Goal: Register for event/course: Sign up to attend an event or enroll in a course

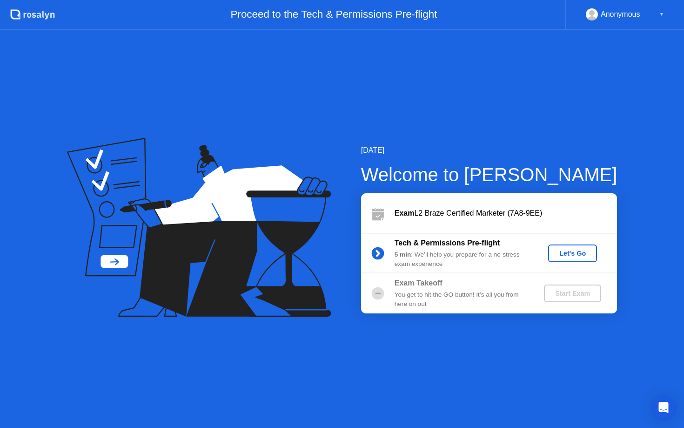
click at [390, 173] on div "Welcome to [PERSON_NAME]" at bounding box center [489, 175] width 256 height 28
click at [558, 251] on div "Let's Go" at bounding box center [572, 252] width 41 height 7
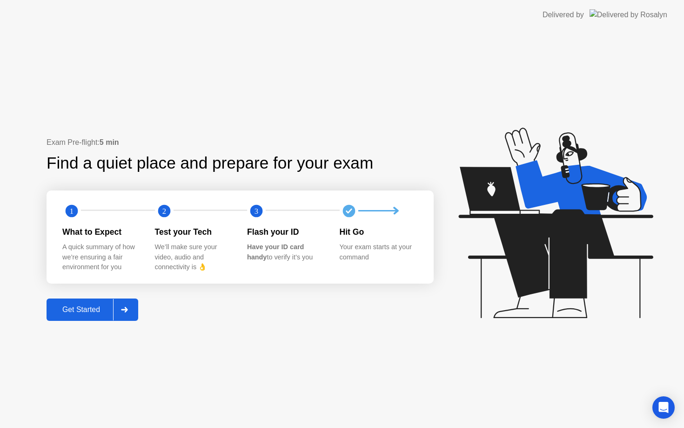
click at [71, 317] on button "Get Started" at bounding box center [93, 309] width 92 height 22
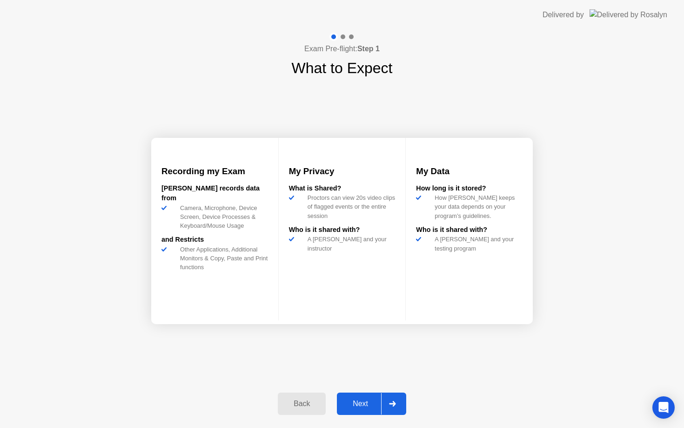
click at [362, 411] on button "Next" at bounding box center [371, 403] width 69 height 22
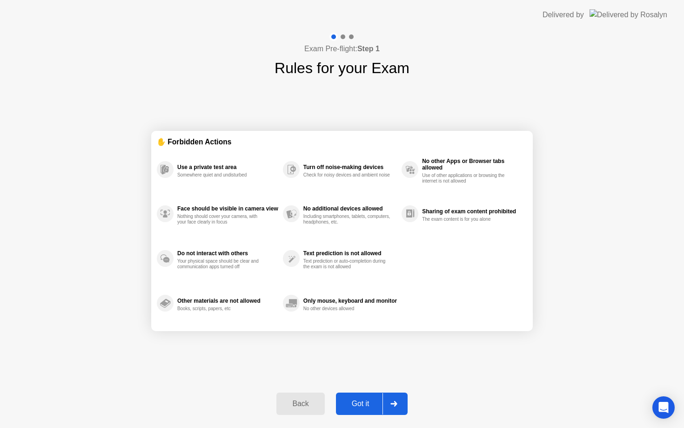
click at [362, 411] on button "Got it" at bounding box center [372, 403] width 72 height 22
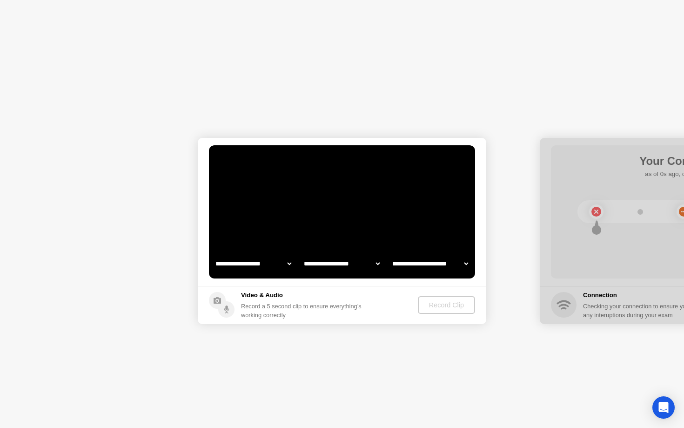
select select "**********"
select select "*******"
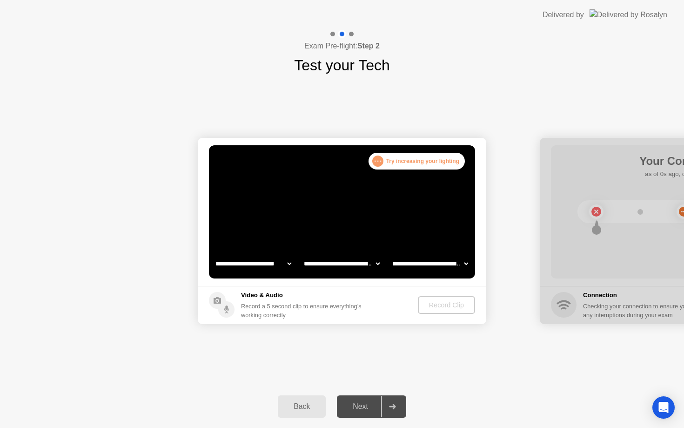
click at [360, 410] on div "Next" at bounding box center [360, 406] width 41 height 8
click at [382, 374] on div "**********" at bounding box center [342, 230] width 684 height 308
click at [383, 379] on div "**********" at bounding box center [342, 230] width 684 height 308
select select "**********"
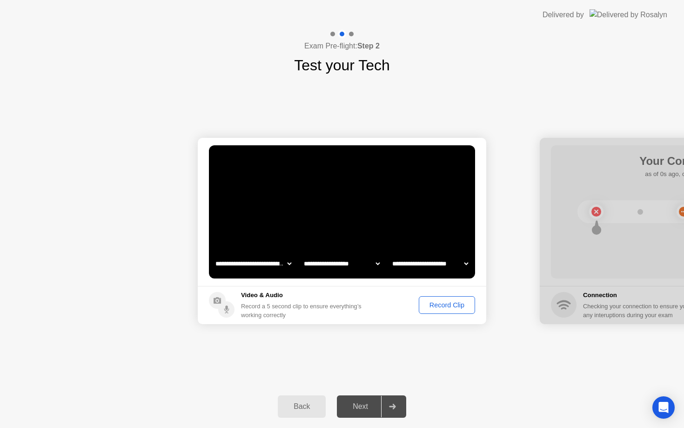
click at [429, 308] on div "Record Clip" at bounding box center [447, 304] width 50 height 7
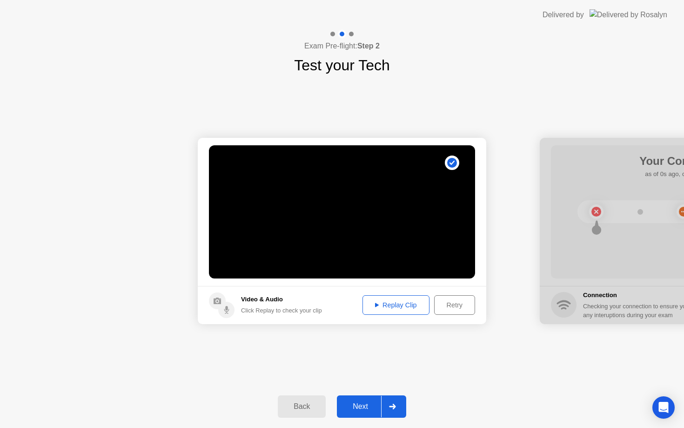
click at [403, 306] on div "Replay Clip" at bounding box center [396, 304] width 60 height 7
click at [356, 402] on div "Next" at bounding box center [360, 406] width 41 height 8
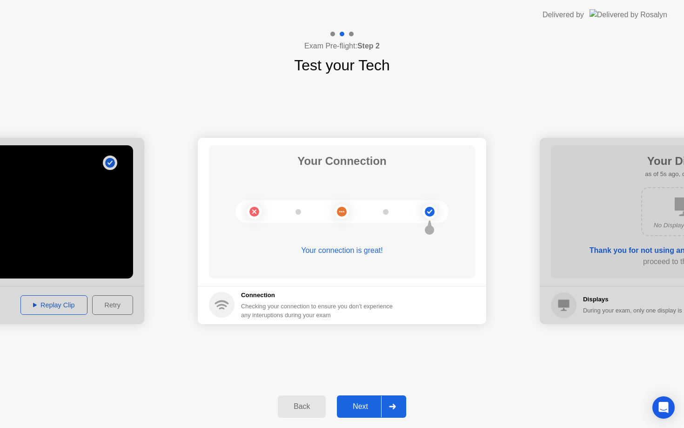
click at [352, 416] on button "Next" at bounding box center [371, 406] width 69 height 22
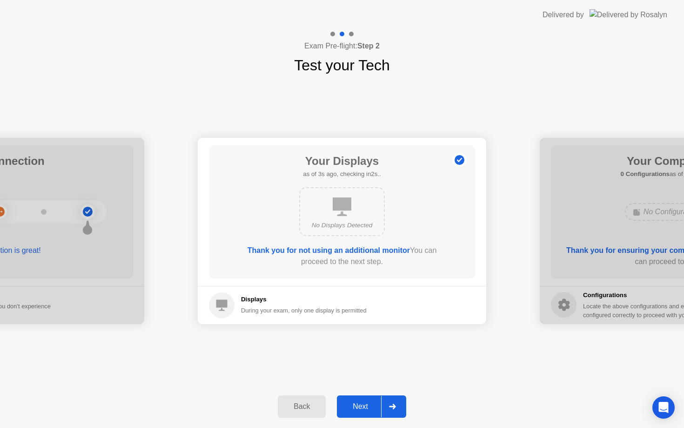
click at [352, 416] on button "Next" at bounding box center [371, 406] width 69 height 22
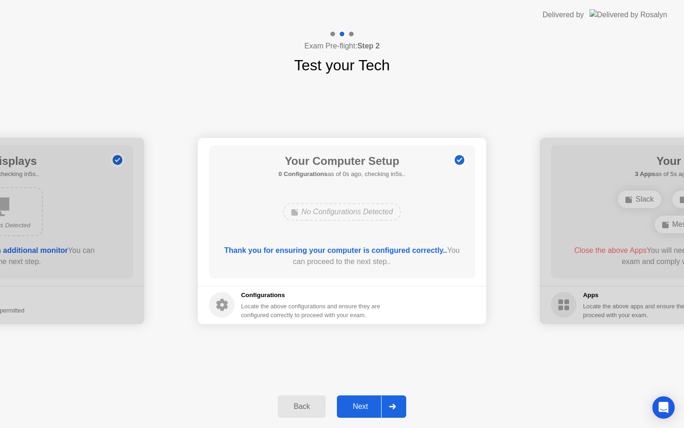
click at [353, 416] on button "Next" at bounding box center [371, 406] width 69 height 22
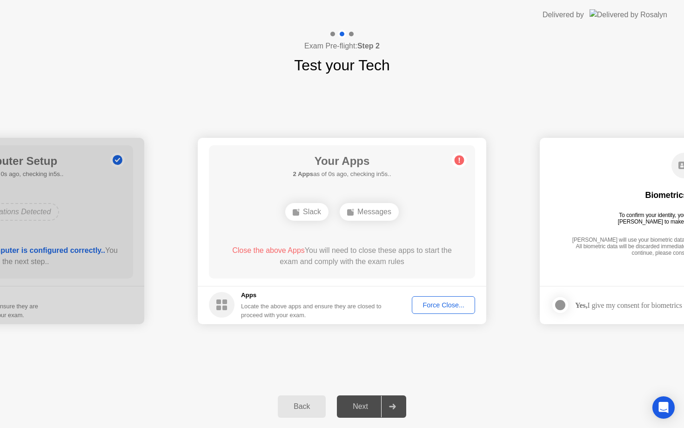
click at [407, 335] on div "**********" at bounding box center [342, 230] width 684 height 308
click at [430, 268] on div "Close the above App You will need to close this app to start the exam and compl…" at bounding box center [342, 258] width 240 height 26
drag, startPoint x: 430, startPoint y: 268, endPoint x: 441, endPoint y: 301, distance: 35.3
click at [441, 303] on app-apps "Your Apps 1 App as of 2s ago, checking in3s.. Messages Close the above App You …" at bounding box center [342, 231] width 288 height 186
click at [433, 254] on div "Close the above App You will need to close this app to start the exam and compl…" at bounding box center [342, 256] width 240 height 22
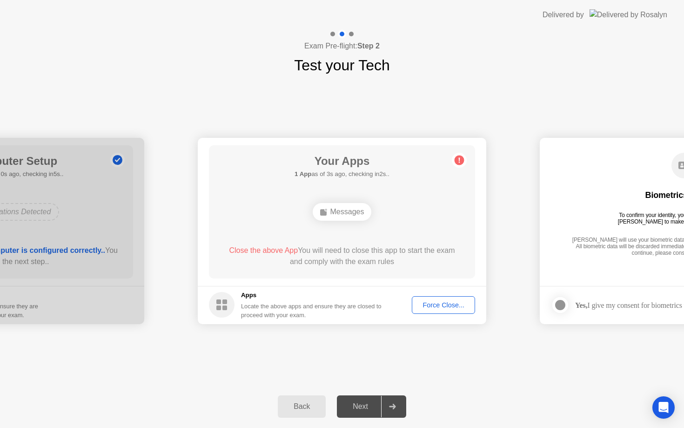
click at [433, 254] on div "Close the above App You will need to close this app to start the exam and compl…" at bounding box center [342, 256] width 240 height 22
click at [433, 255] on div "Close the above App You will need to close this app to start the exam and compl…" at bounding box center [342, 256] width 240 height 22
click at [433, 254] on div "Close the above App You will need to close this app to start the exam and compl…" at bounding box center [342, 256] width 240 height 22
click at [343, 202] on div "Messages" at bounding box center [341, 211] width 213 height 25
click at [343, 206] on div "Messages" at bounding box center [342, 212] width 59 height 18
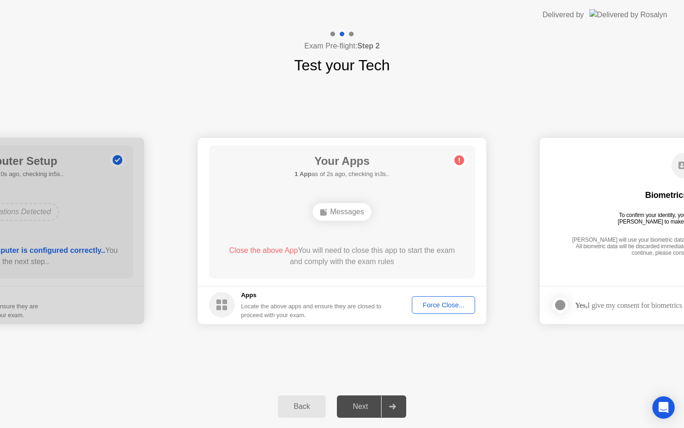
click at [441, 305] on div "Force Close..." at bounding box center [443, 304] width 57 height 7
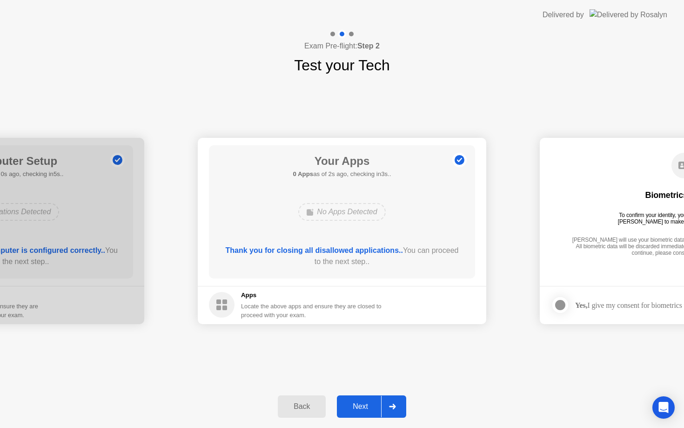
click at [361, 277] on div "Your Apps 0 Apps as of 2s ago, checking in3s.. No Apps Detected Thank you for c…" at bounding box center [342, 211] width 266 height 133
click at [362, 276] on div "Your Apps 0 Apps as of 3s ago, checking in2s.. No Apps Detected Thank you for c…" at bounding box center [342, 211] width 266 height 133
click at [356, 395] on button "Next" at bounding box center [371, 406] width 69 height 22
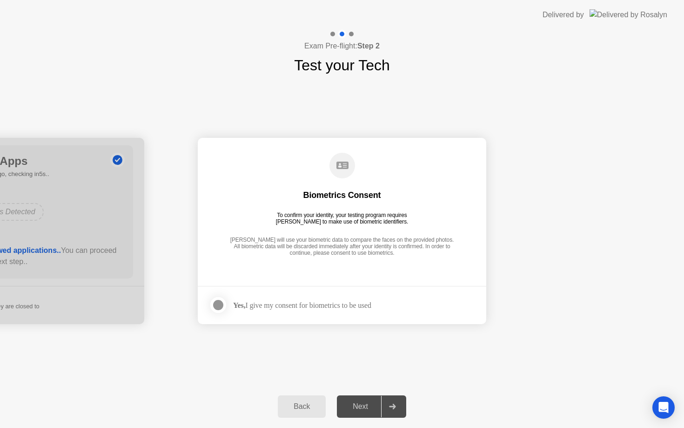
click at [306, 302] on div "Yes, I give my consent for biometrics to be used" at bounding box center [302, 305] width 138 height 9
click at [218, 307] on div at bounding box center [218, 304] width 11 height 11
click at [369, 407] on div "Next" at bounding box center [360, 406] width 41 height 8
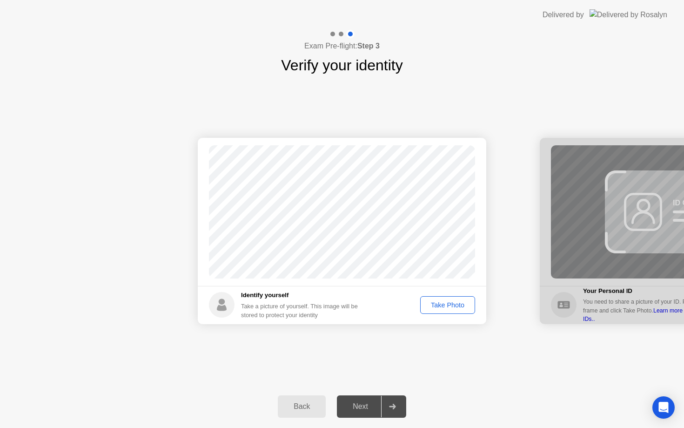
click at [614, 301] on div at bounding box center [684, 231] width 288 height 186
click at [454, 308] on div "Take Photo" at bounding box center [447, 304] width 48 height 7
click at [361, 405] on div "Next" at bounding box center [360, 406] width 41 height 8
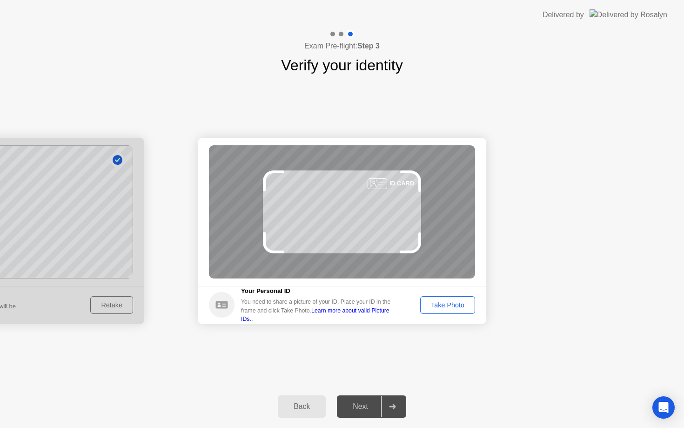
click at [429, 310] on button "Take Photo" at bounding box center [447, 305] width 55 height 18
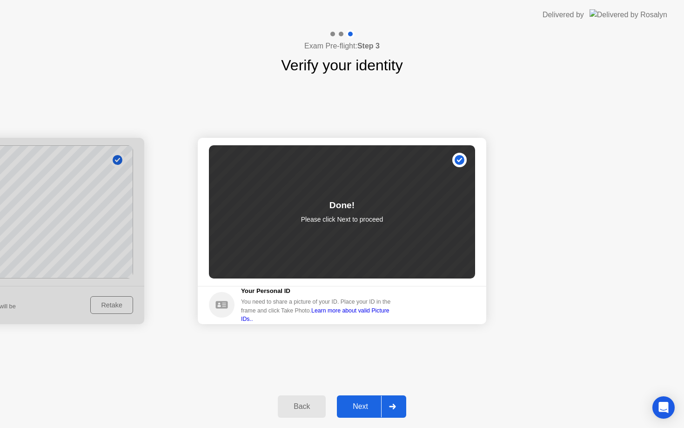
click at [362, 404] on div "Next" at bounding box center [360, 406] width 41 height 8
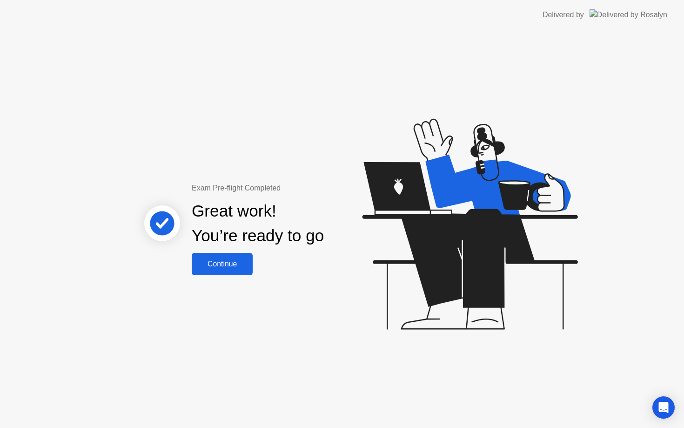
click at [250, 277] on div "Exam Pre-flight Completed Great work! You’re ready to go Continue" at bounding box center [342, 229] width 684 height 398
click at [241, 261] on div "Continue" at bounding box center [221, 264] width 55 height 8
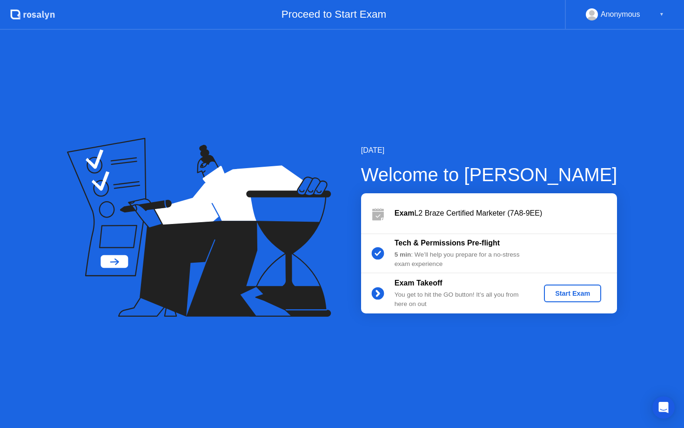
click at [566, 291] on div "Start Exam" at bounding box center [573, 292] width 50 height 7
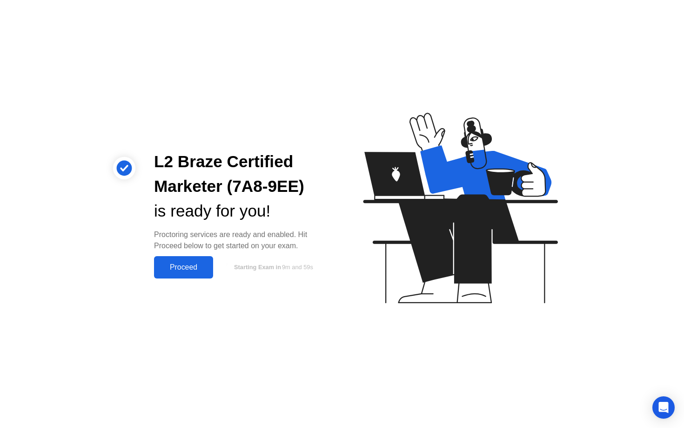
click at [204, 272] on button "Proceed" at bounding box center [183, 267] width 59 height 22
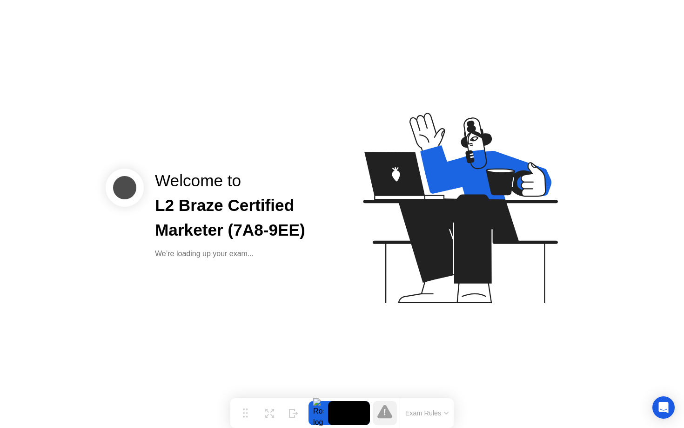
click at [383, 369] on div "Welcome to L2 Braze Certified Marketer (7A8-9EE) We’re loading up your exam..." at bounding box center [342, 214] width 684 height 428
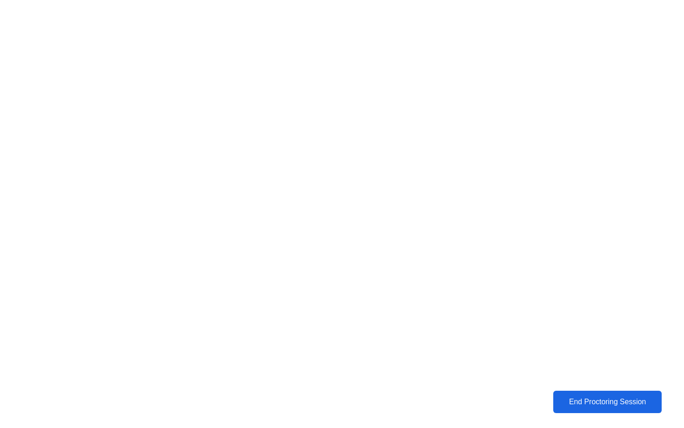
click at [584, 397] on div "End Proctoring Session" at bounding box center [607, 401] width 103 height 8
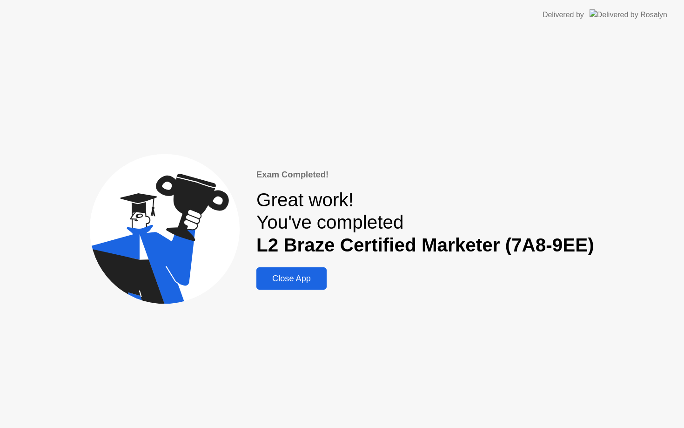
click at [272, 287] on button "Close App" at bounding box center [291, 278] width 70 height 22
